Goal: Transaction & Acquisition: Purchase product/service

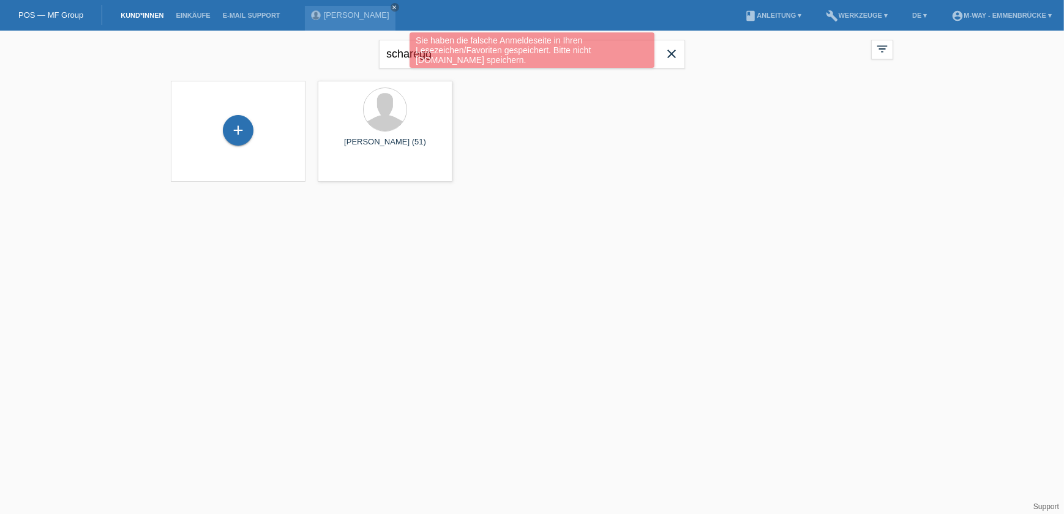
click at [672, 47] on div "Sie haben die falsche Anmeldeseite in Ihren Lesezeichen/Favoriten gespeichert. …" at bounding box center [532, 51] width 639 height 39
click at [672, 52] on div "Sie haben die falsche Anmeldeseite in Ihren Lesezeichen/Favoriten gespeichert. …" at bounding box center [532, 51] width 639 height 39
click at [676, 53] on div "Sie haben die falsche Anmeldeseite in Ihren Lesezeichen/Favoriten gespeichert. …" at bounding box center [532, 51] width 639 height 39
click at [691, 60] on div "Sie haben die falsche Anmeldeseite in Ihren Lesezeichen/Favoriten gespeichert. …" at bounding box center [532, 51] width 639 height 39
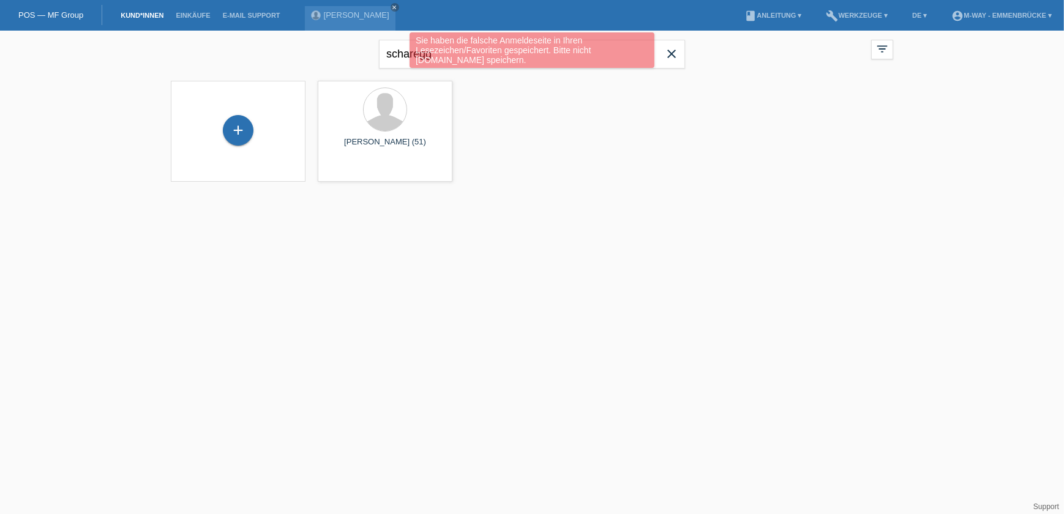
click at [655, 55] on div "Sie haben die falsche Anmeldeseite in Ihren Lesezeichen/Favoriten gespeichert. …" at bounding box center [532, 51] width 639 height 39
drag, startPoint x: 655, startPoint y: 55, endPoint x: 665, endPoint y: 72, distance: 19.7
click at [661, 95] on div "+ Thomas Scharegg (51) launch Anzeigen" at bounding box center [532, 131] width 735 height 113
drag, startPoint x: 670, startPoint y: 47, endPoint x: 673, endPoint y: 73, distance: 25.8
click at [671, 47] on div "Sie haben die falsche Anmeldeseite in Ihren Lesezeichen/Favoriten gespeichert. …" at bounding box center [532, 51] width 639 height 39
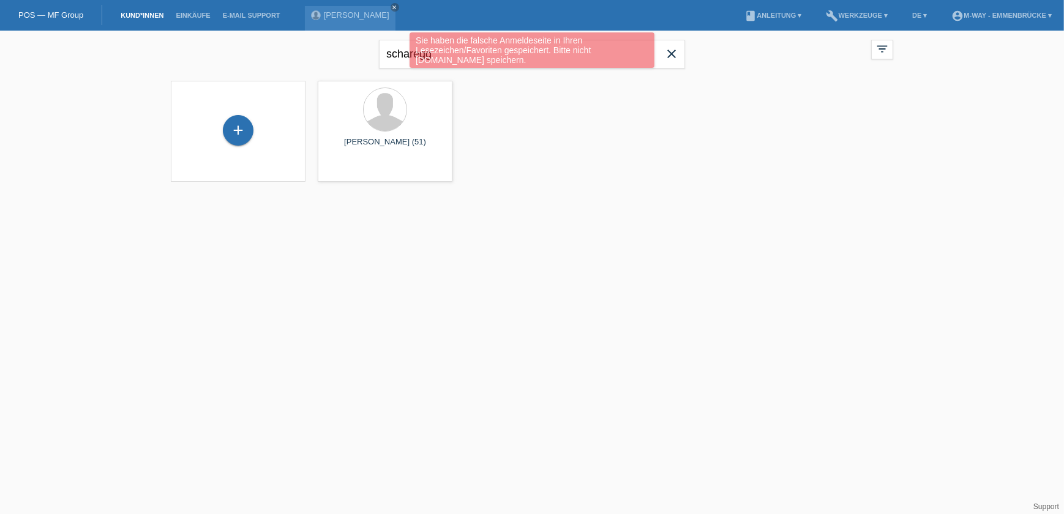
click at [673, 73] on div "scharegg close" at bounding box center [532, 53] width 306 height 44
click at [672, 70] on div "Sie haben die falsche Anmeldeseite in Ihren Lesezeichen/Favoriten gespeichert. …" at bounding box center [532, 51] width 639 height 39
click at [670, 54] on div "Sie haben die falsche Anmeldeseite in Ihren Lesezeichen/Favoriten gespeichert. …" at bounding box center [532, 51] width 639 height 39
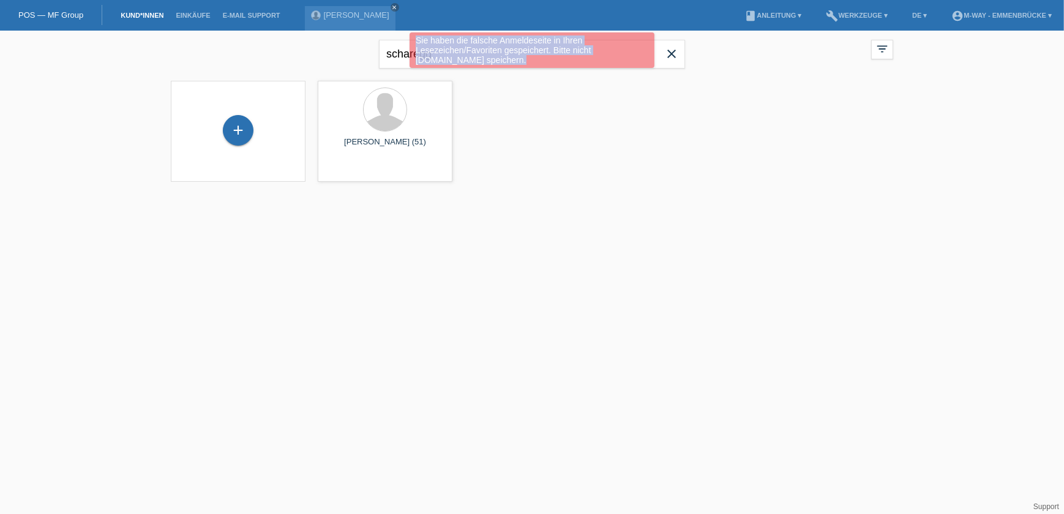
click at [672, 53] on div "Sie haben die falsche Anmeldeseite in Ihren Lesezeichen/Favoriten gespeichert. …" at bounding box center [532, 51] width 639 height 39
click at [658, 92] on div "+ Thomas Scharegg (51) launch Anzeigen" at bounding box center [532, 131] width 735 height 113
click at [675, 50] on div "Sie haben die falsche Anmeldeseite in Ihren Lesezeichen/Favoriten gespeichert. …" at bounding box center [532, 51] width 639 height 39
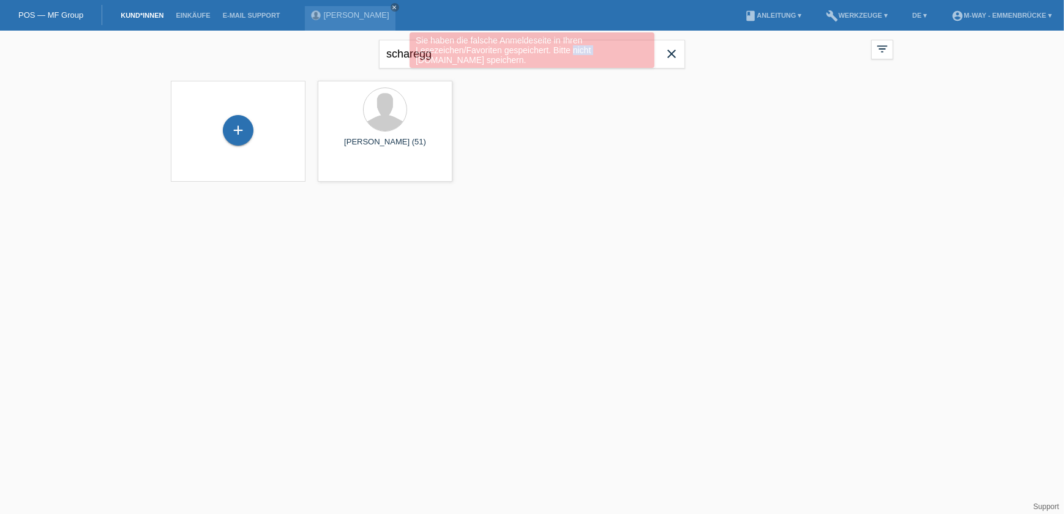
click at [675, 50] on div "Sie haben die falsche Anmeldeseite in Ihren Lesezeichen/Favoriten gespeichert. …" at bounding box center [532, 51] width 639 height 39
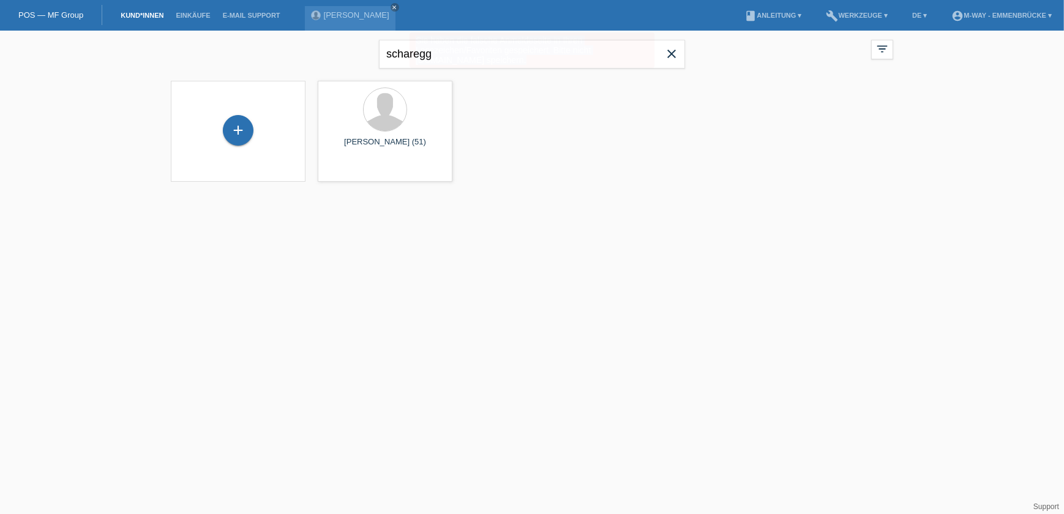
click at [675, 50] on div "Sie haben die falsche Anmeldeseite in Ihren Lesezeichen/Favoriten gespeichert. …" at bounding box center [532, 51] width 639 height 39
drag, startPoint x: 675, startPoint y: 50, endPoint x: 670, endPoint y: 55, distance: 7.8
click at [670, 55] on icon "close" at bounding box center [671, 54] width 15 height 15
click at [393, 4] on icon "close" at bounding box center [395, 7] width 6 height 6
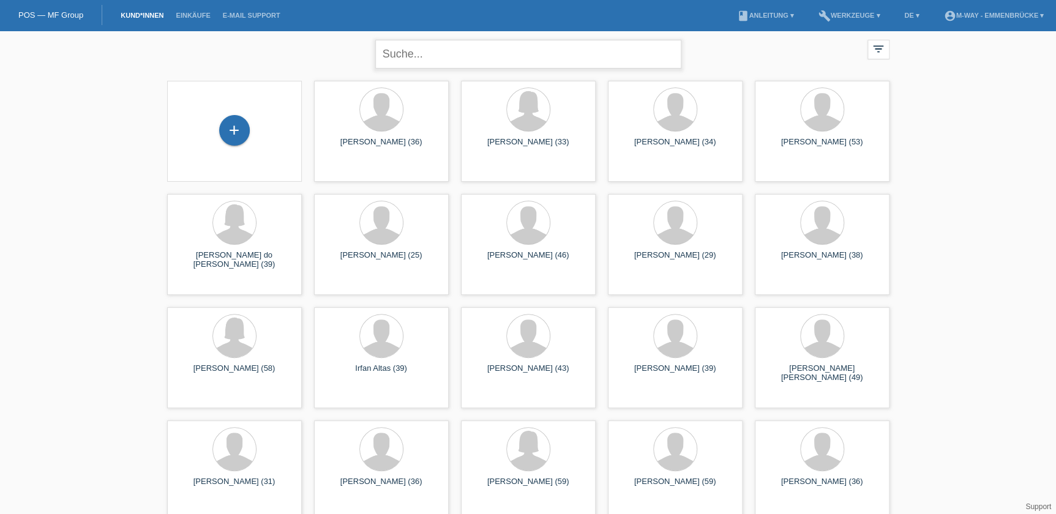
click at [418, 57] on input "text" at bounding box center [528, 54] width 306 height 29
type input "Sutter"
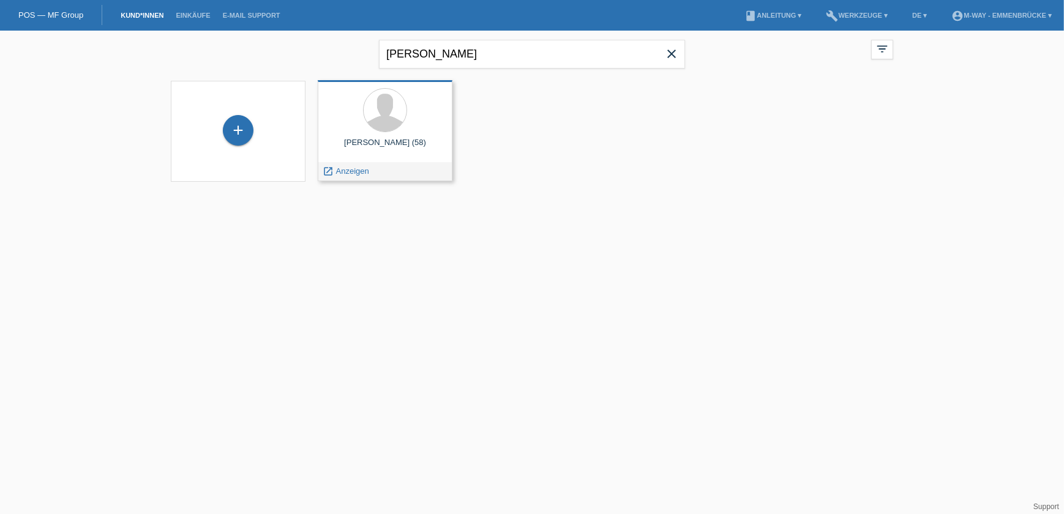
click at [402, 135] on div "Markus Sutter (58) launch Anzeigen" at bounding box center [385, 130] width 135 height 101
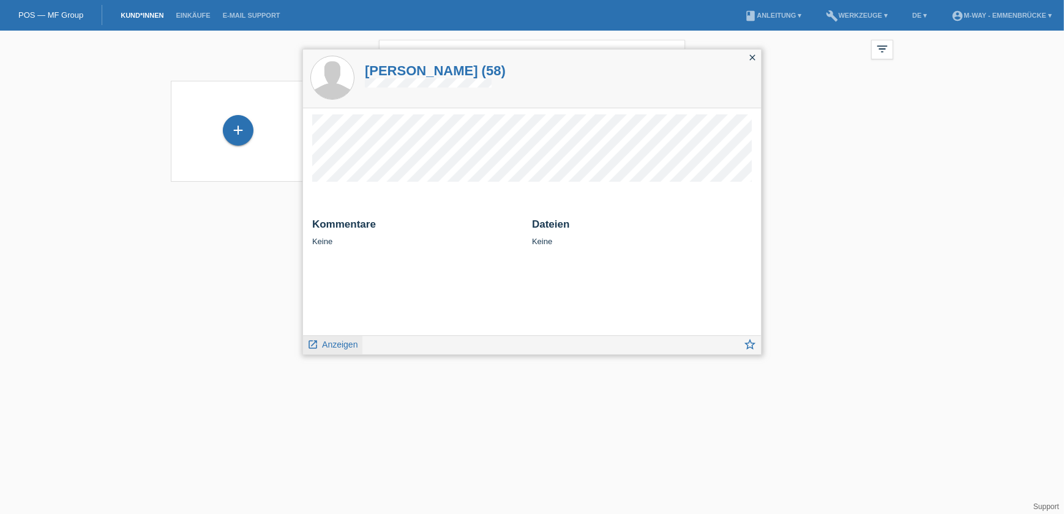
click at [333, 342] on span "Anzeigen" at bounding box center [340, 345] width 36 height 10
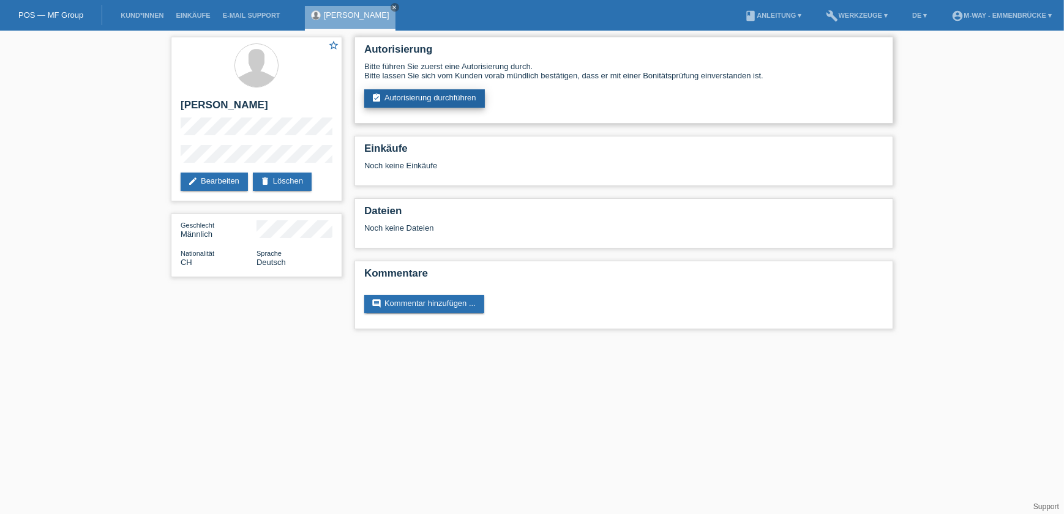
click at [441, 101] on link "assignment_turned_in Autorisierung durchführen" at bounding box center [424, 98] width 121 height 18
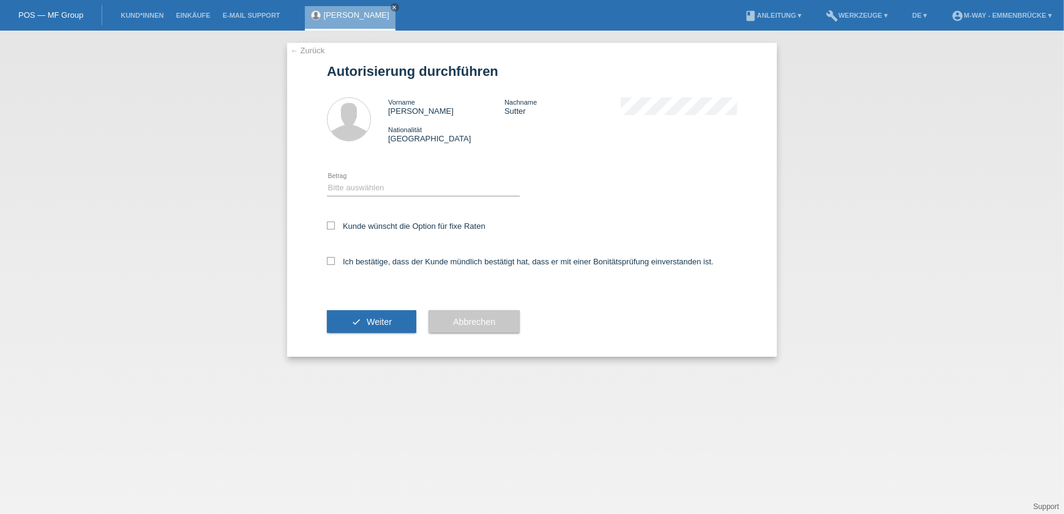
drag, startPoint x: 381, startPoint y: 175, endPoint x: 381, endPoint y: 186, distance: 10.4
click at [381, 179] on div "Bitte auswählen CHF 1.00 - CHF 499.00 CHF 500.00 - CHF 1'999.00 CHF 2'000.00 - …" at bounding box center [423, 189] width 193 height 42
click at [380, 196] on div "Bitte auswählen CHF 1.00 - CHF 499.00 CHF 500.00 - CHF 1'999.00 CHF 2'000.00 - …" at bounding box center [423, 189] width 193 height 42
click at [350, 176] on div "Bitte auswählen CHF 1.00 - CHF 499.00 CHF 500.00 - CHF 1'999.00 CHF 2'000.00 - …" at bounding box center [423, 189] width 193 height 42
click at [350, 185] on select "Bitte auswählen CHF 1.00 - CHF 499.00 CHF 500.00 - CHF 1'999.00 CHF 2'000.00 - …" at bounding box center [423, 188] width 193 height 15
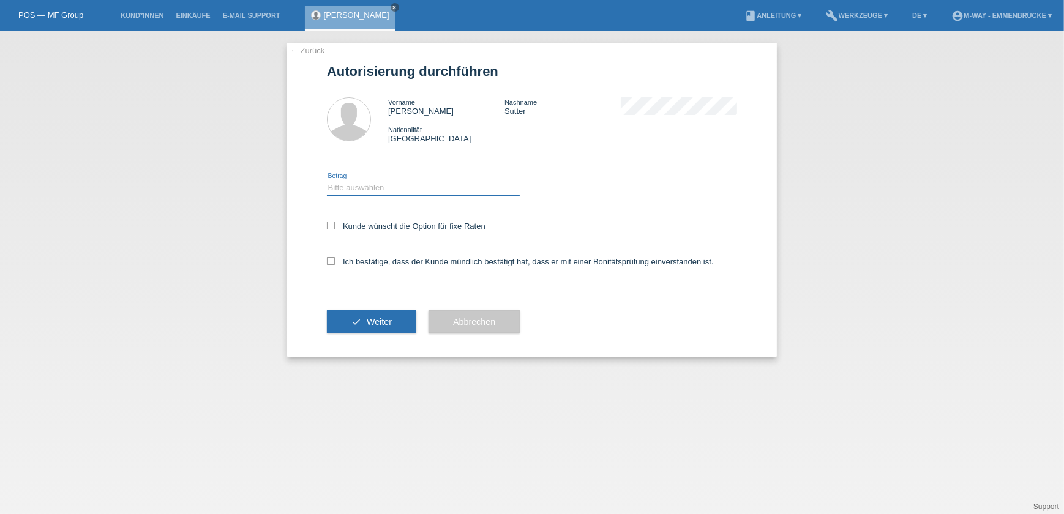
select select "3"
click at [327, 181] on select "Bitte auswählen CHF 1.00 - CHF 499.00 CHF 500.00 - CHF 1'999.00 CHF 2'000.00 - …" at bounding box center [423, 188] width 193 height 15
click at [355, 224] on label "Kunde wünscht die Option für fixe Raten" at bounding box center [406, 226] width 159 height 9
click at [335, 224] on input "Kunde wünscht die Option für fixe Raten" at bounding box center [331, 226] width 8 height 8
checkbox input "true"
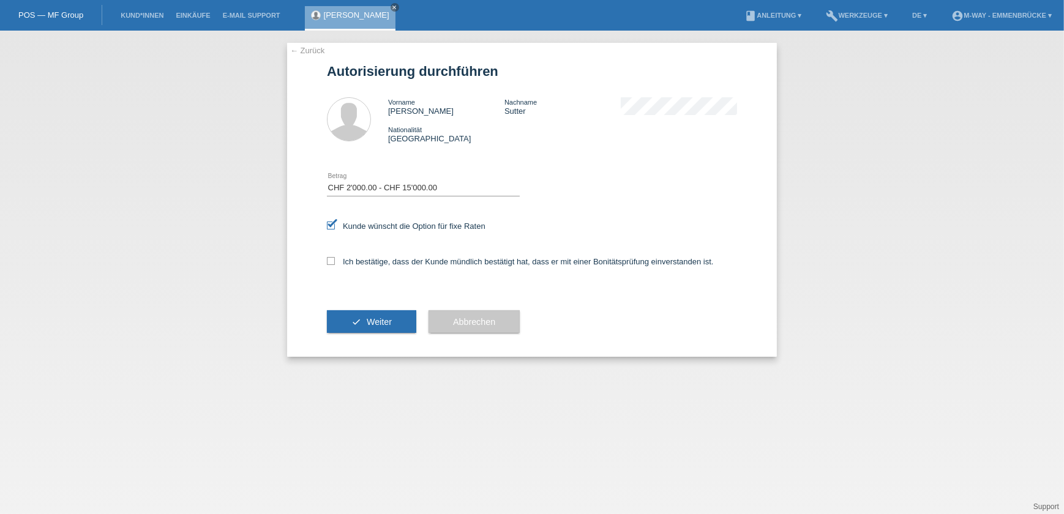
click at [351, 251] on div "Ich bestätige, dass der Kunde mündlich bestätigt hat, dass er mit einer Bonität…" at bounding box center [532, 266] width 410 height 42
click at [359, 260] on label "Ich bestätige, dass der Kunde mündlich bestätigt hat, dass er mit einer Bonität…" at bounding box center [520, 261] width 387 height 9
click at [335, 260] on input "Ich bestätige, dass der Kunde mündlich bestätigt hat, dass er mit einer Bonität…" at bounding box center [331, 261] width 8 height 8
checkbox input "true"
click at [367, 319] on span "Weiter" at bounding box center [379, 322] width 25 height 10
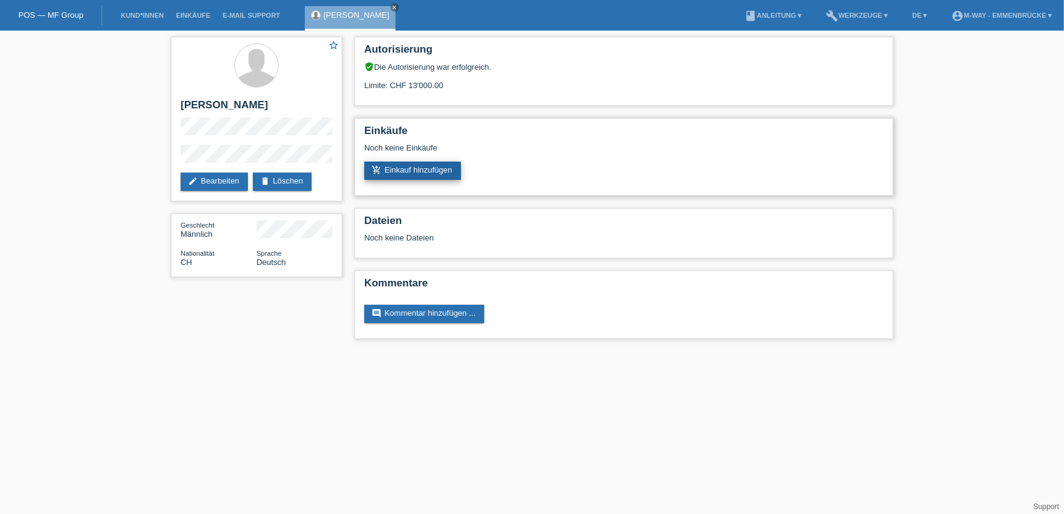
click at [429, 173] on link "add_shopping_cart Einkauf hinzufügen" at bounding box center [412, 171] width 97 height 18
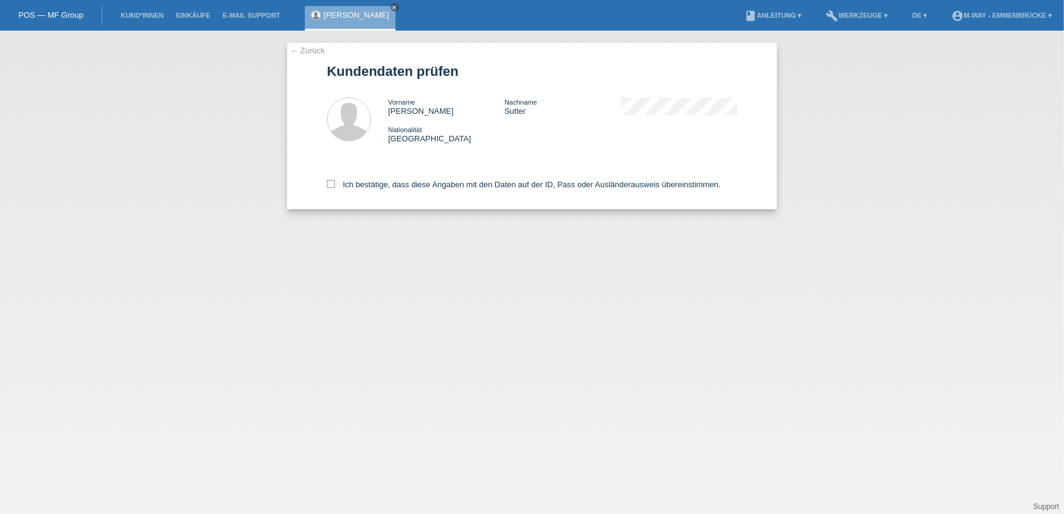
click at [373, 190] on div "Ich bestätige, dass diese Angaben mit den Daten auf der ID, Pass oder Ausländer…" at bounding box center [532, 183] width 410 height 54
click at [296, 51] on link "← Zurück" at bounding box center [307, 50] width 34 height 9
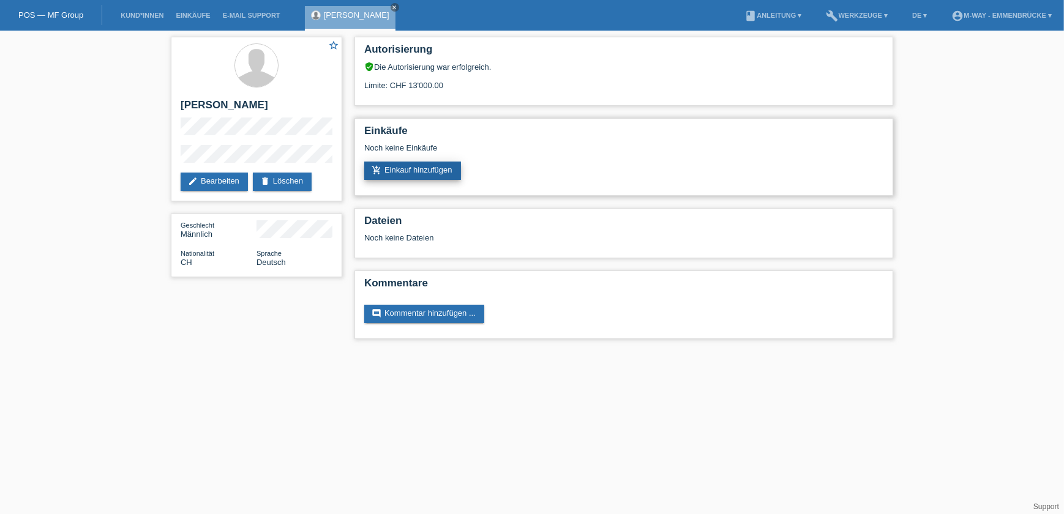
click at [417, 173] on link "add_shopping_cart Einkauf hinzufügen" at bounding box center [412, 171] width 97 height 18
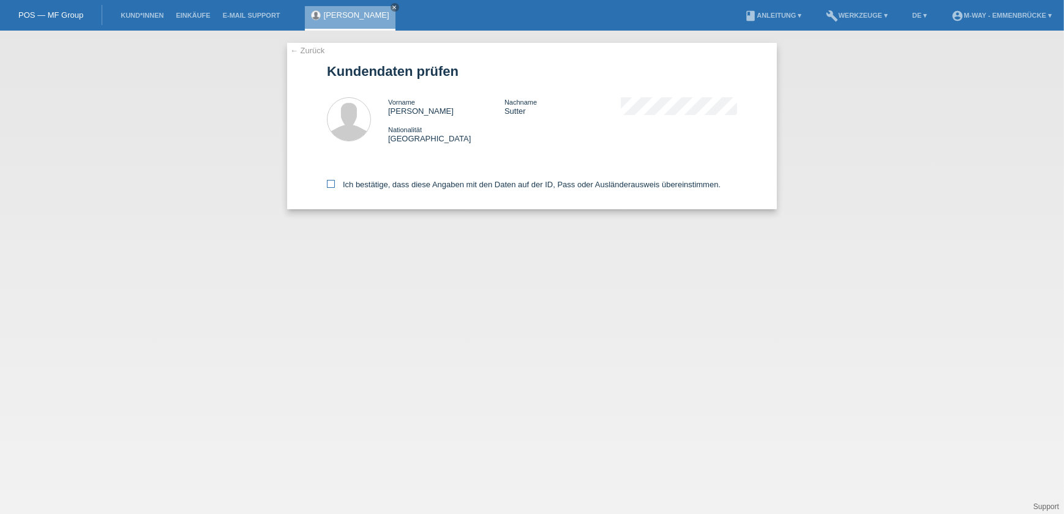
click at [352, 180] on label "Ich bestätige, dass diese Angaben mit den Daten auf der ID, Pass oder Ausländer…" at bounding box center [524, 184] width 394 height 9
click at [335, 180] on input "Ich bestätige, dass diese Angaben mit den Daten auf der ID, Pass oder Ausländer…" at bounding box center [331, 184] width 8 height 8
checkbox input "true"
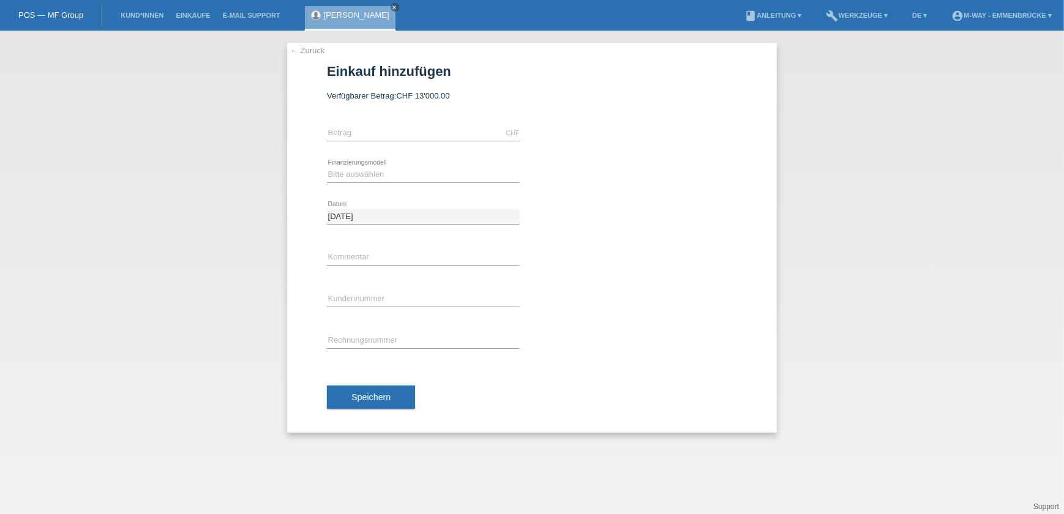
click at [356, 119] on div "CHF error Betrag" at bounding box center [423, 134] width 193 height 42
click at [361, 141] on icon at bounding box center [423, 141] width 193 height 1
click at [419, 129] on input "text" at bounding box center [423, 133] width 193 height 15
type input "1705.00"
click at [601, 171] on div "Bitte auswählen Fixe Raten Kauf auf Rechnung mit Teilzahlungsoption error Finan…" at bounding box center [532, 175] width 410 height 42
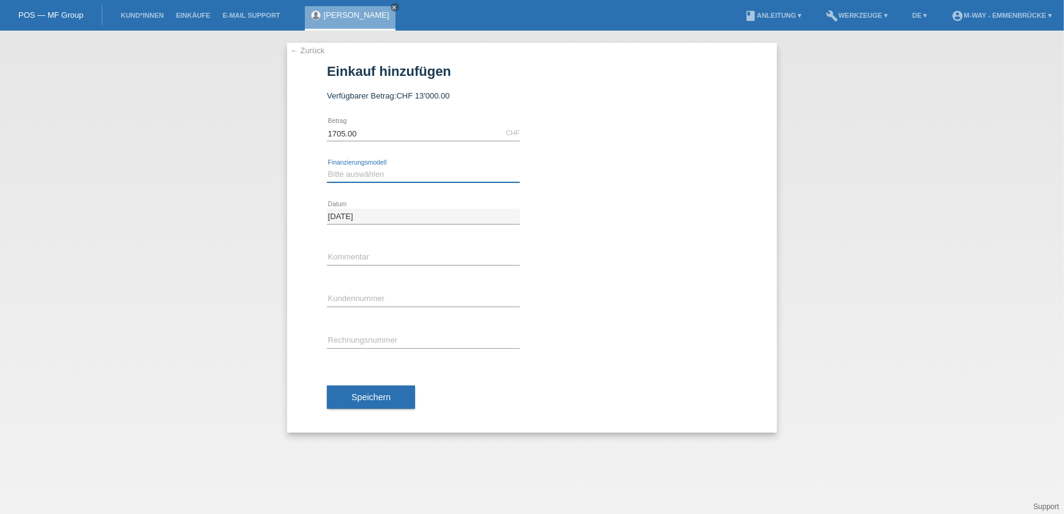
click at [391, 169] on select "Bitte auswählen Fixe Raten Kauf auf Rechnung mit Teilzahlungsoption" at bounding box center [423, 174] width 193 height 15
select select "77"
click at [327, 167] on select "Bitte auswählen Fixe Raten Kauf auf Rechnung mit Teilzahlungsoption" at bounding box center [423, 174] width 193 height 15
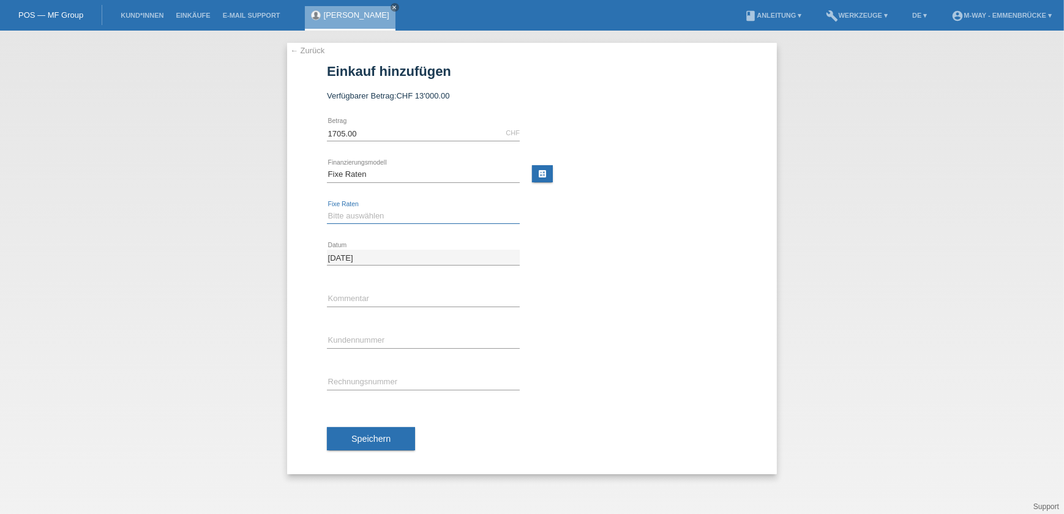
click at [421, 214] on select "Bitte auswählen 4 Raten 5 Raten 6 Raten 7 Raten 8 Raten 9 Raten 10 Raten 11 Rat…" at bounding box center [423, 216] width 193 height 15
select select "202"
click at [327, 209] on select "Bitte auswählen 4 Raten 5 Raten 6 Raten 7 Raten 8 Raten 9 Raten 10 Raten 11 Rat…" at bounding box center [423, 216] width 193 height 15
click at [628, 287] on div "error Kommentar" at bounding box center [532, 300] width 410 height 42
click at [391, 291] on input "text" at bounding box center [423, 298] width 193 height 15
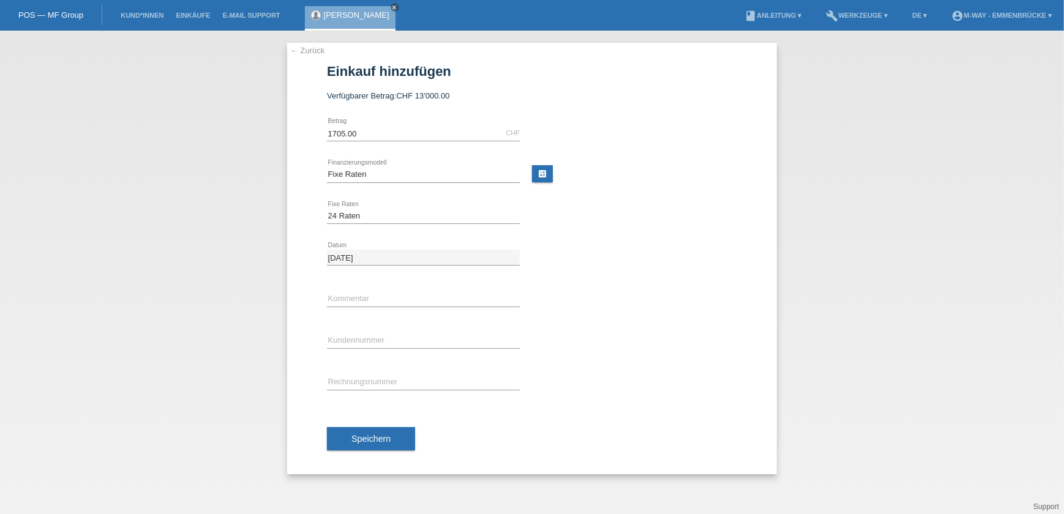
click at [615, 268] on div "23.09.2025 error Datum" at bounding box center [532, 258] width 410 height 42
click at [402, 344] on input "text" at bounding box center [423, 340] width 193 height 15
type input "K115051"
click at [658, 378] on div "error Rechnungsnummer" at bounding box center [532, 383] width 410 height 42
click at [410, 384] on input "text" at bounding box center [423, 382] width 193 height 15
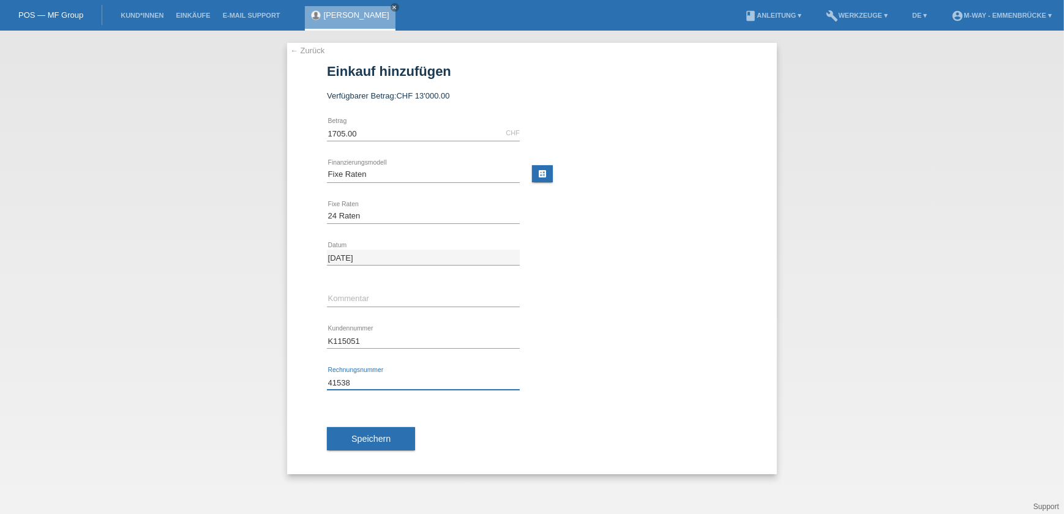
type input "41538"
click at [669, 333] on div "K115051 error Kundennummer" at bounding box center [532, 341] width 410 height 42
click at [374, 437] on span "Speichern" at bounding box center [370, 439] width 39 height 10
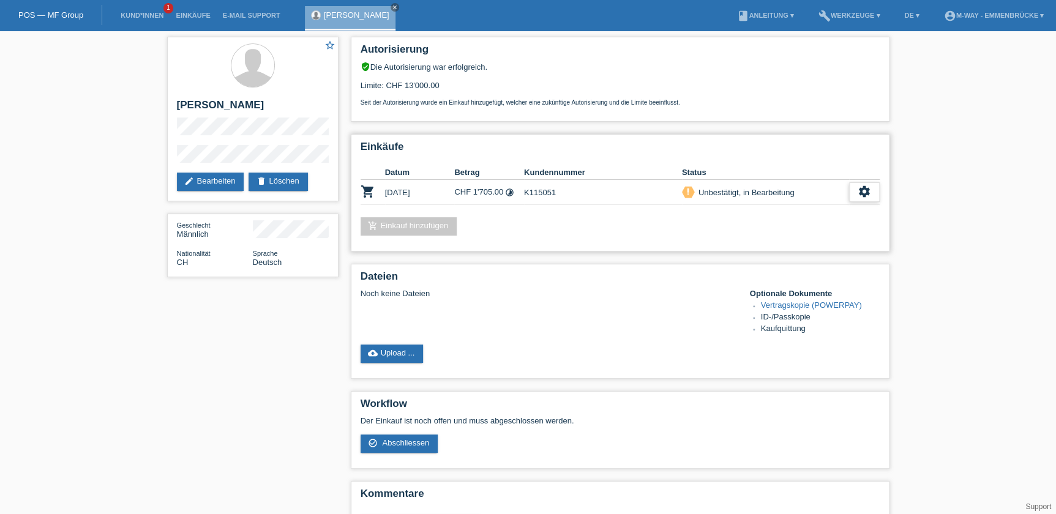
click at [856, 189] on div "settings" at bounding box center [864, 192] width 31 height 20
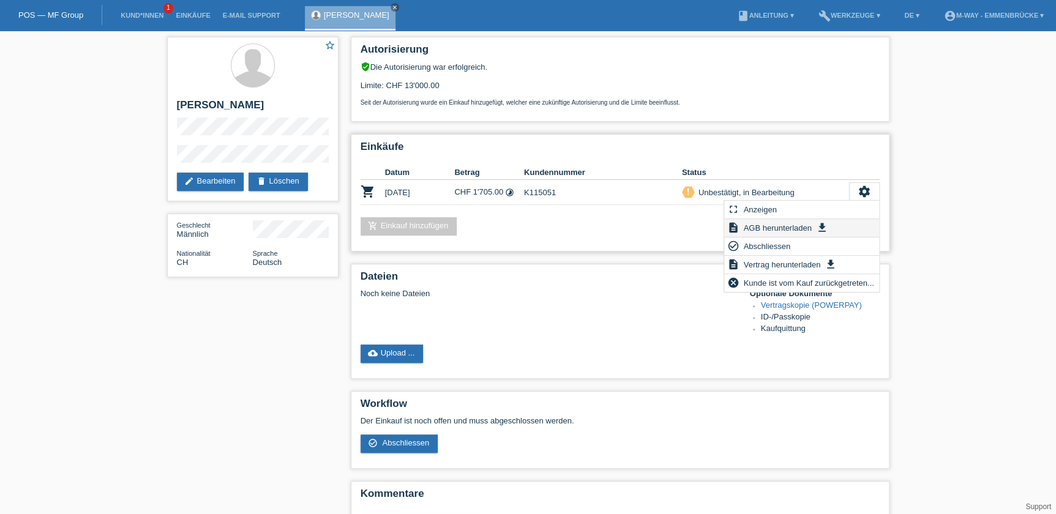
click at [779, 227] on span "AGB herunterladen" at bounding box center [777, 227] width 72 height 15
click at [934, 64] on div "star_border Markus Sutter edit Bearbeiten delete Löschen Geschlecht Männlich Na…" at bounding box center [528, 296] width 1056 height 531
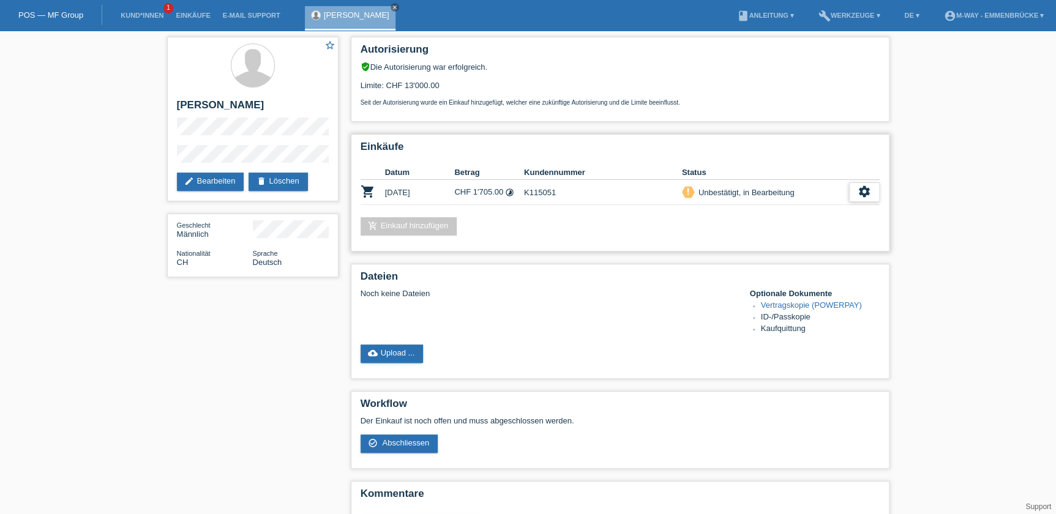
click at [861, 185] on icon "settings" at bounding box center [864, 191] width 13 height 13
click at [852, 190] on div "settings" at bounding box center [864, 192] width 31 height 20
click at [860, 194] on icon "settings" at bounding box center [864, 191] width 13 height 13
click at [783, 263] on span "Vertrag herunterladen" at bounding box center [781, 264] width 81 height 15
click at [859, 192] on icon "settings" at bounding box center [864, 191] width 13 height 13
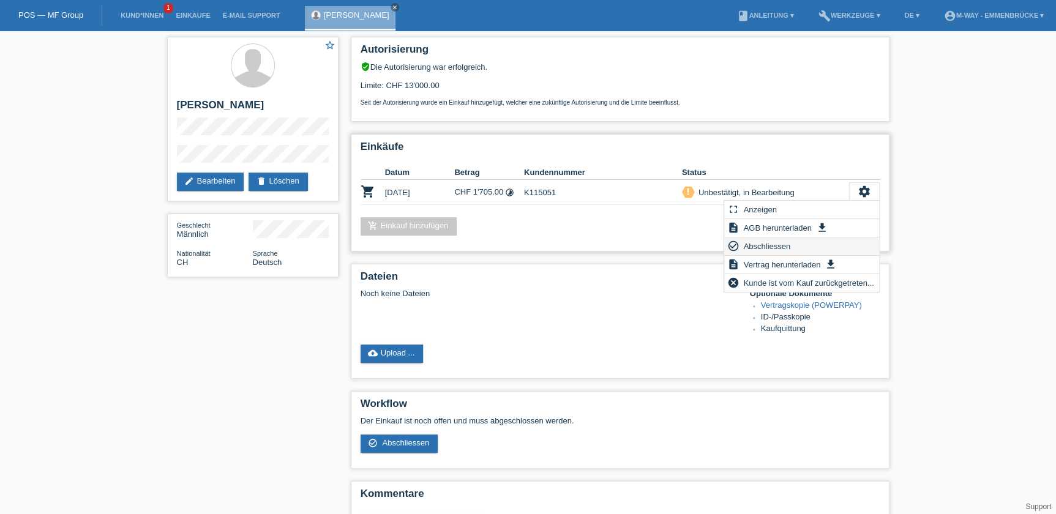
click at [765, 246] on span "Abschliessen" at bounding box center [766, 246] width 51 height 15
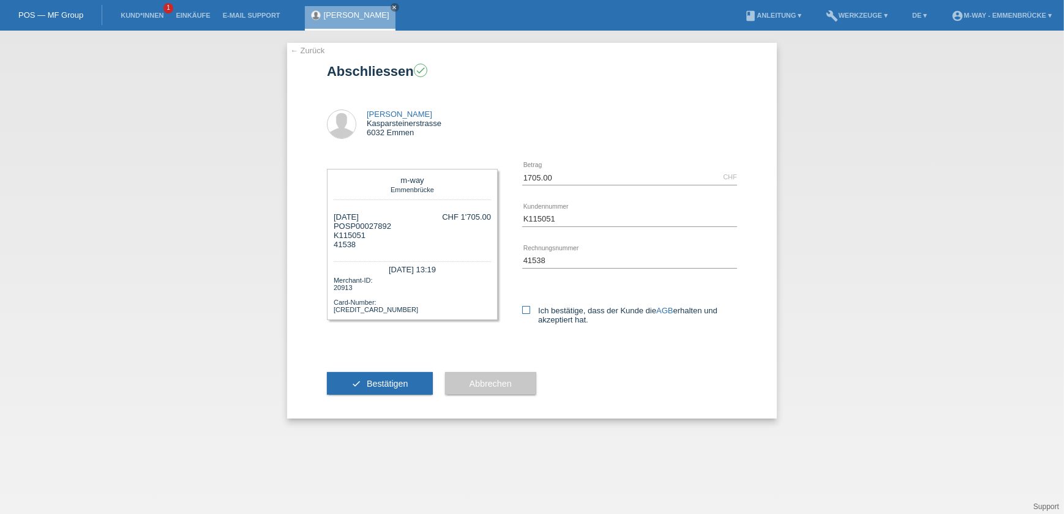
click at [531, 309] on label "Ich bestätige, dass der Kunde die AGB erhalten und akzeptiert hat." at bounding box center [629, 315] width 215 height 18
click at [530, 309] on input "Ich bestätige, dass der Kunde die AGB erhalten und akzeptiert hat." at bounding box center [526, 310] width 8 height 8
checkbox input "true"
click at [397, 382] on span "Bestätigen" at bounding box center [388, 384] width 42 height 10
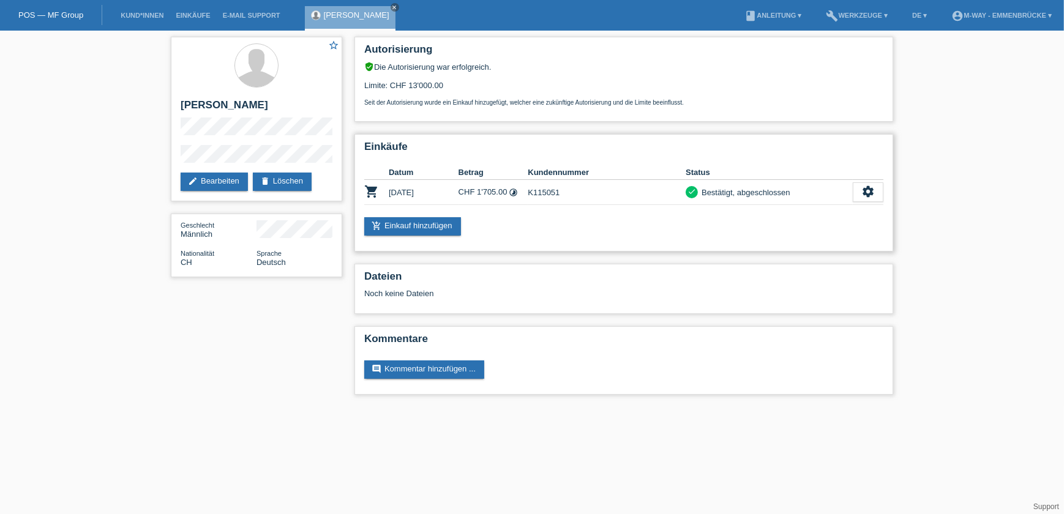
click at [731, 161] on div "Einkäufe Datum Betrag Kundennummer Status shopping_cart 23.09.2025 CHF 1'705.00…" at bounding box center [623, 193] width 539 height 118
click at [764, 148] on h2 "Einkäufe" at bounding box center [623, 150] width 519 height 18
click at [768, 143] on h2 "Einkäufe" at bounding box center [623, 150] width 519 height 18
click at [881, 184] on div "settings" at bounding box center [868, 192] width 31 height 20
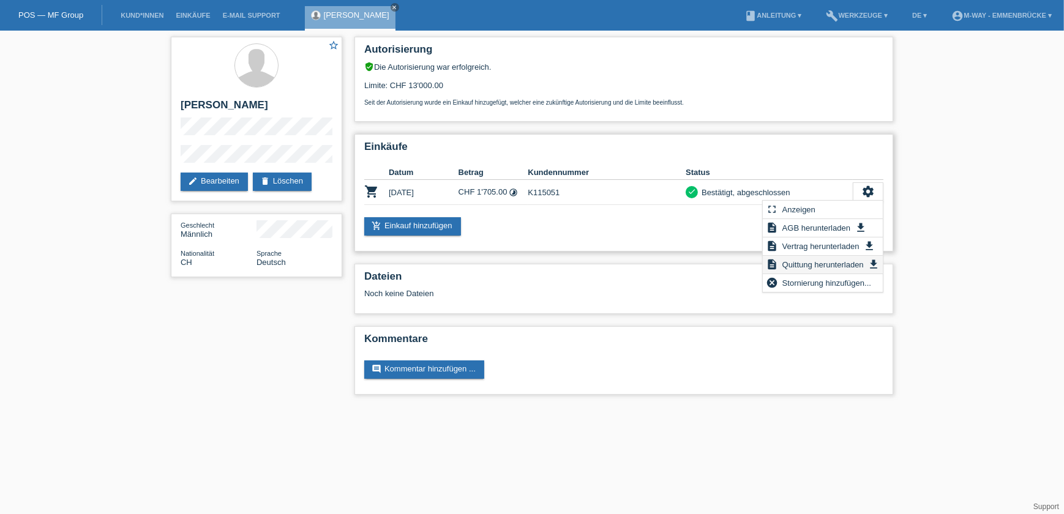
click at [798, 263] on span "Quittung herunterladen" at bounding box center [823, 264] width 85 height 15
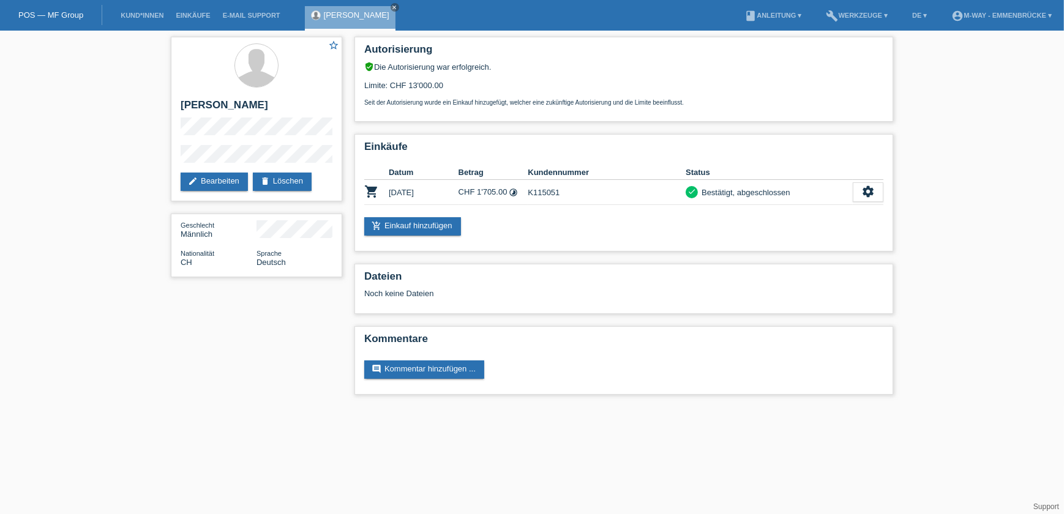
click at [953, 84] on div "star_border Markus Sutter edit Bearbeiten delete Löschen Geschlecht Männlich Na…" at bounding box center [532, 219] width 1064 height 377
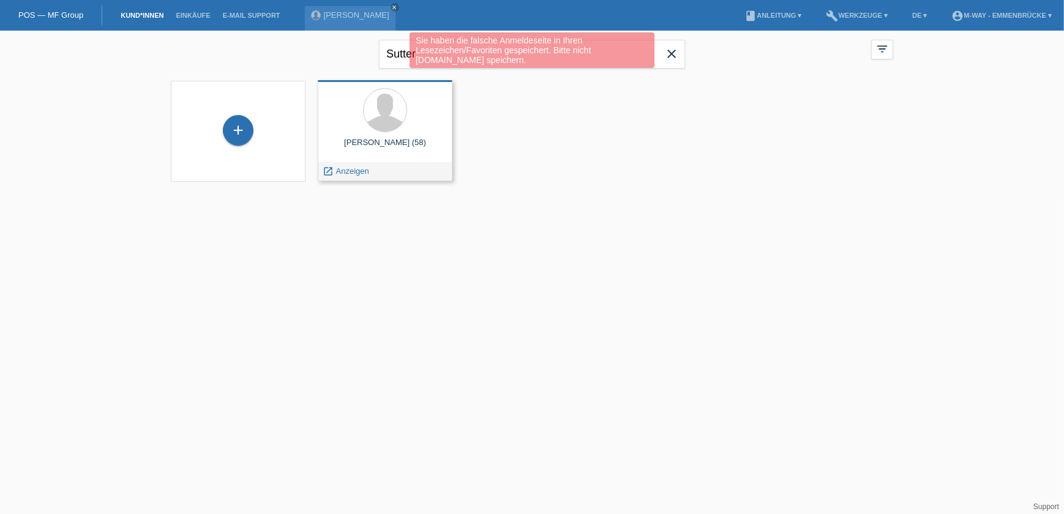
click at [403, 150] on div "Markus Sutter (58)" at bounding box center [385, 148] width 115 height 20
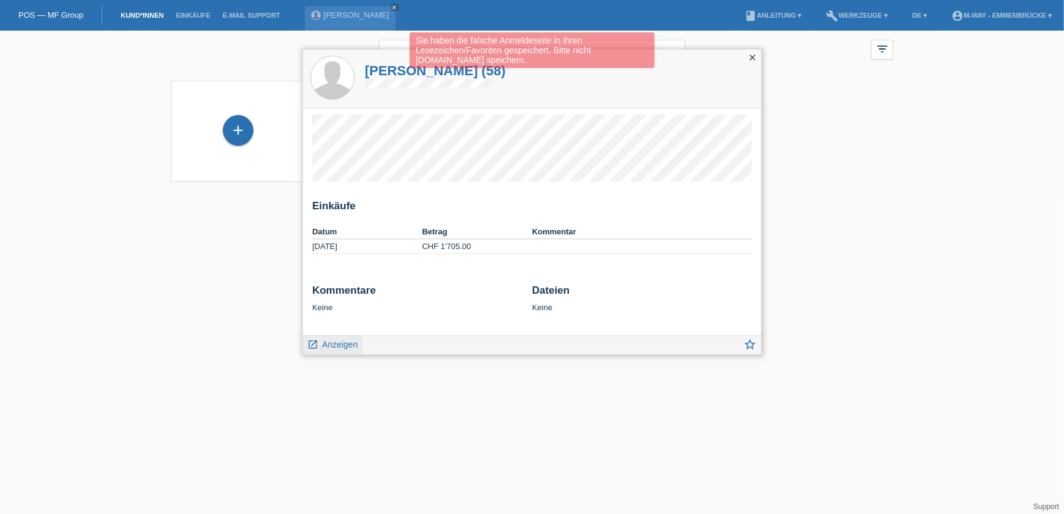
click at [324, 349] on span "Anzeigen" at bounding box center [340, 345] width 36 height 10
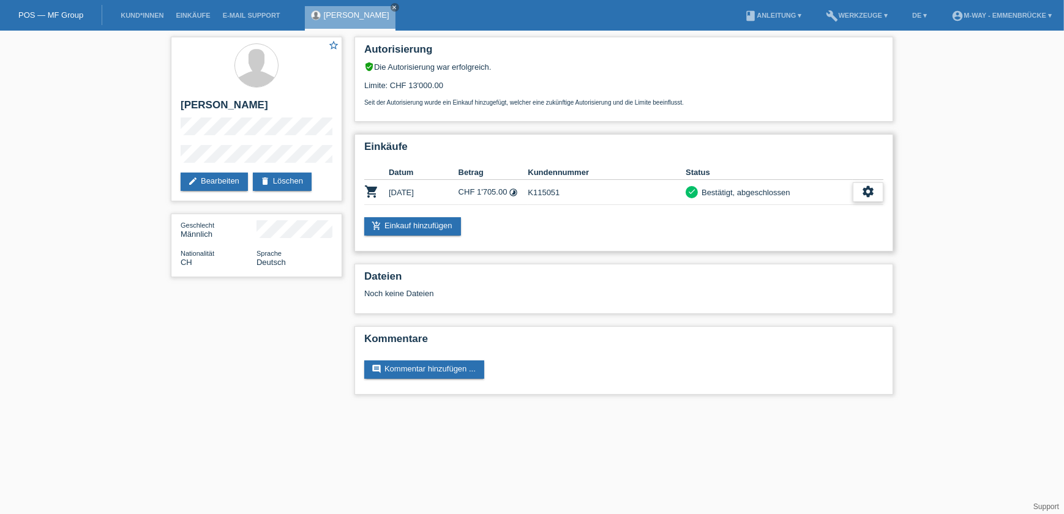
click at [872, 197] on div "settings" at bounding box center [868, 192] width 31 height 20
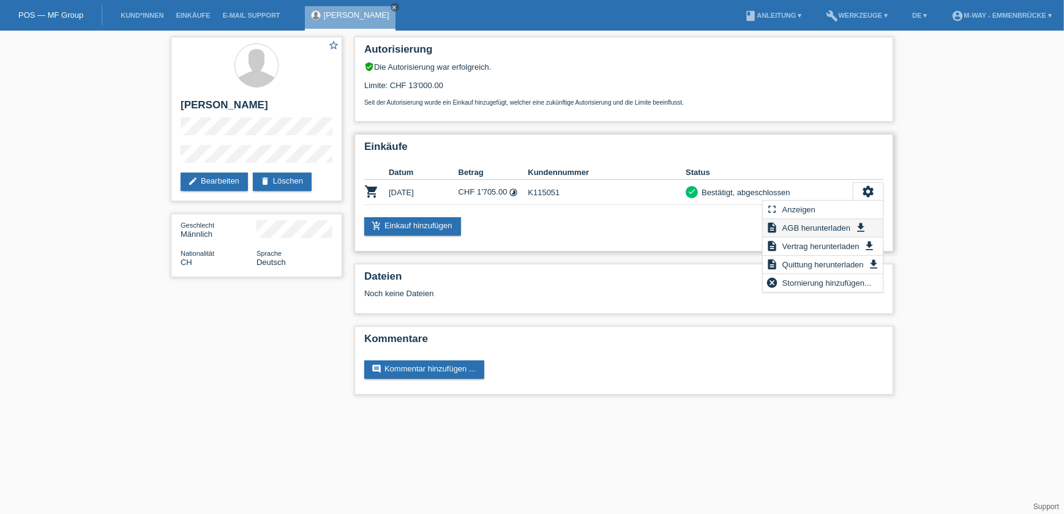
click at [831, 225] on span "AGB herunterladen" at bounding box center [817, 227] width 72 height 15
